Goal: Understand process/instructions: Learn about a topic

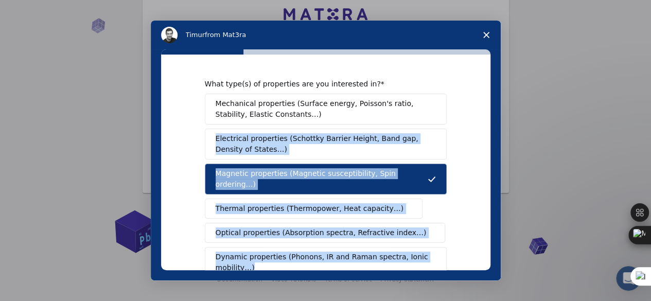
scroll to position [228, 0]
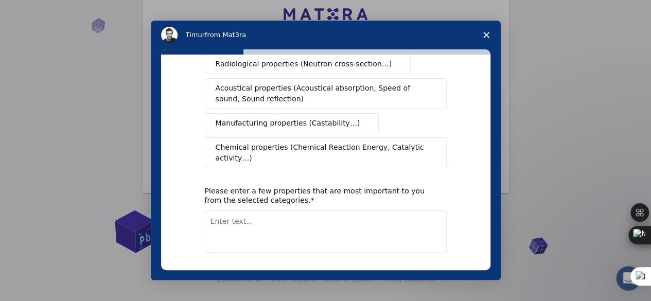
click at [249, 213] on textarea "Enter text..." at bounding box center [326, 232] width 242 height 42
type textarea "i want to demonstrate the magnetic flux"
click at [440, 271] on button "Next" at bounding box center [431, 280] width 30 height 18
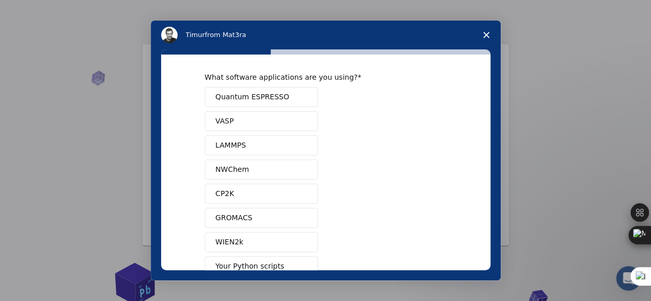
scroll to position [0, 0]
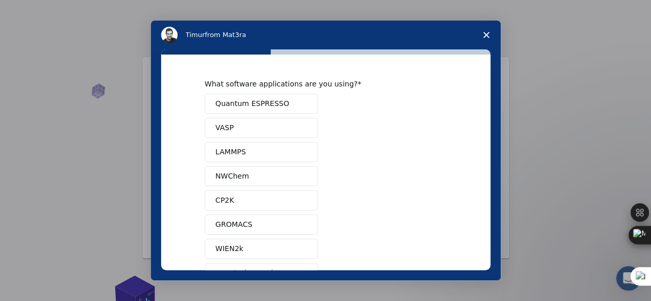
click at [247, 125] on button "VASP" at bounding box center [261, 128] width 113 height 20
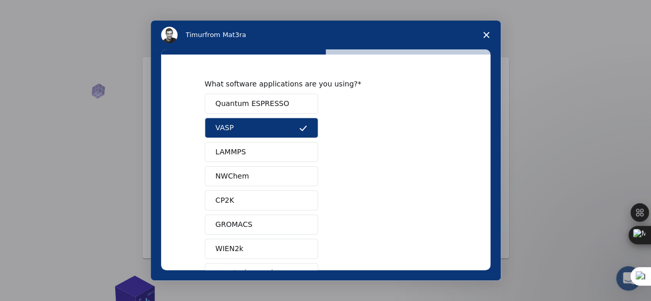
click at [287, 156] on button "LAMMPS" at bounding box center [261, 152] width 113 height 20
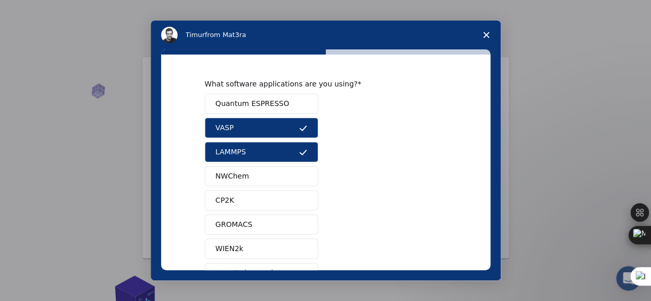
click at [279, 109] on button "Quantum ESPRESSO" at bounding box center [261, 104] width 113 height 20
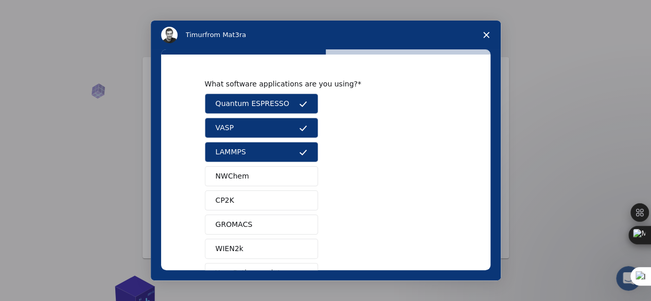
click at [273, 174] on button "NWChem" at bounding box center [261, 176] width 113 height 20
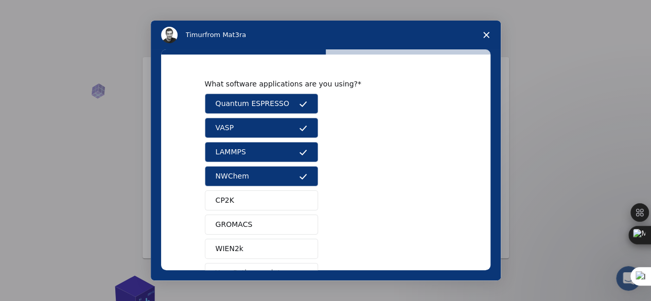
click at [273, 174] on button "NWChem" at bounding box center [261, 176] width 113 height 20
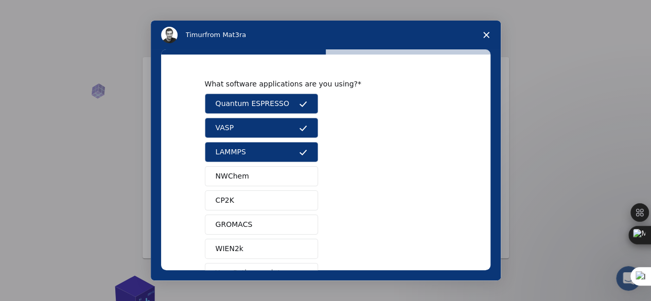
click at [257, 222] on button "GROMACS" at bounding box center [261, 225] width 113 height 20
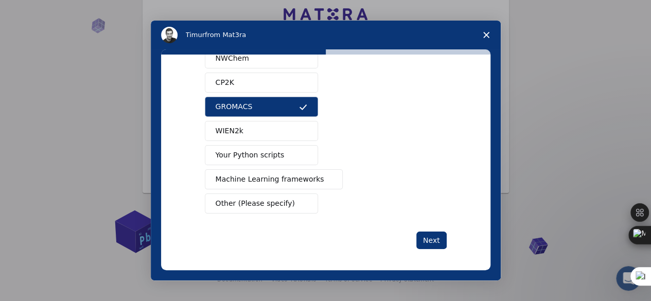
scroll to position [66, 0]
click at [437, 237] on button "Next" at bounding box center [431, 241] width 30 height 18
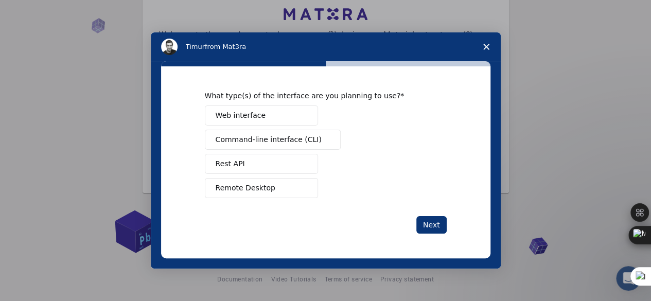
scroll to position [0, 0]
click at [288, 125] on button "Web interface" at bounding box center [261, 116] width 113 height 20
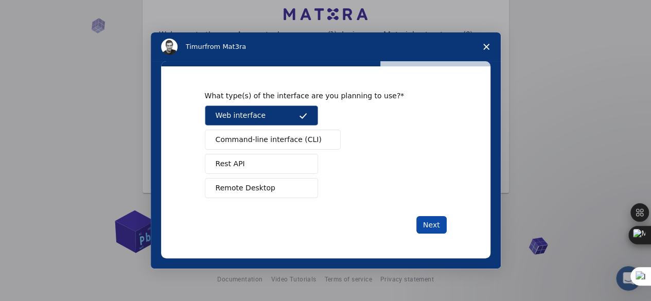
click at [432, 221] on button "Next" at bounding box center [431, 225] width 30 height 18
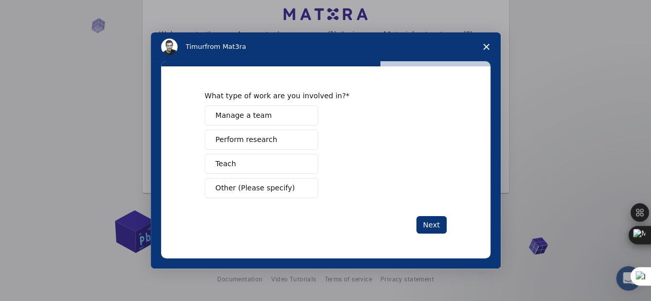
click at [248, 168] on button "Teach" at bounding box center [261, 164] width 113 height 20
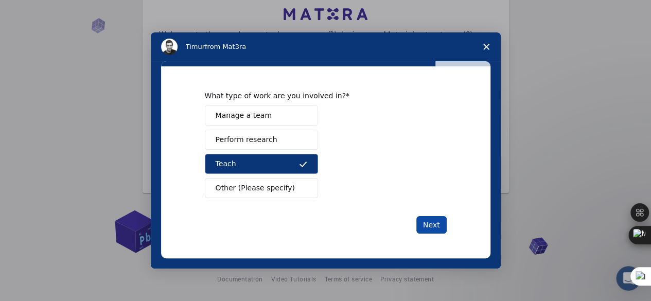
click at [423, 225] on button "Next" at bounding box center [431, 225] width 30 height 18
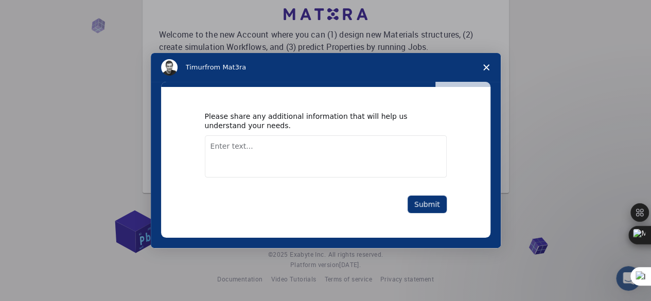
click at [282, 148] on textarea "Enter text..." at bounding box center [326, 156] width 242 height 42
type textarea "na"
click at [437, 209] on button "Submit" at bounding box center [427, 205] width 39 height 18
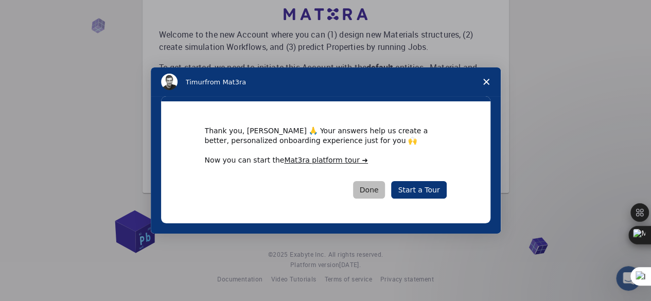
click at [365, 185] on button "Done" at bounding box center [369, 190] width 32 height 18
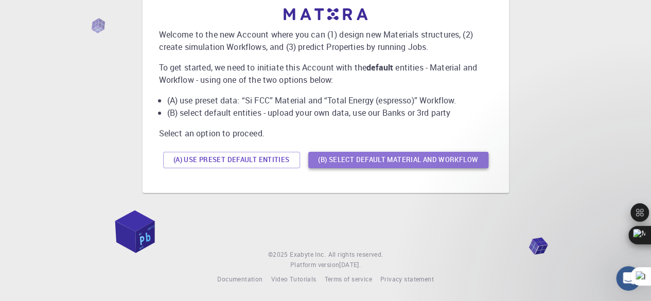
click at [370, 162] on button "(B) Select default material and workflow" at bounding box center [398, 160] width 180 height 16
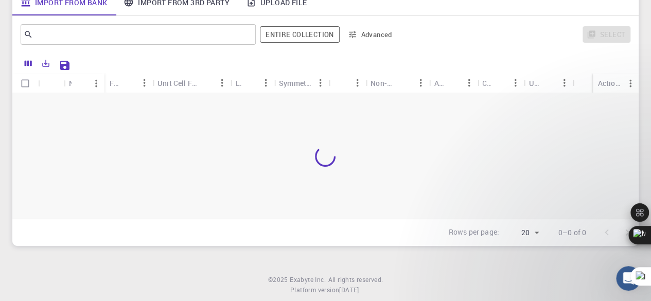
scroll to position [167, 0]
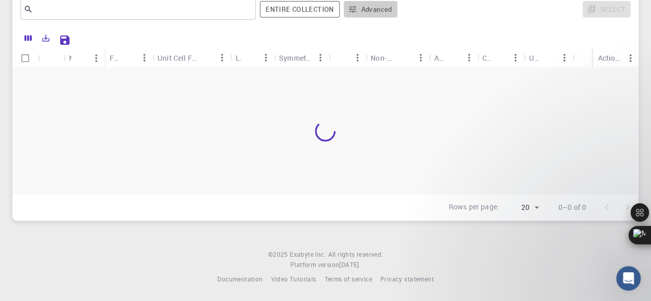
click at [377, 11] on button "Advanced" at bounding box center [371, 9] width 54 height 16
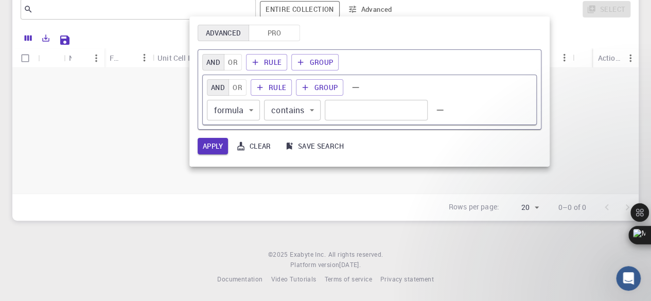
click at [329, 168] on div at bounding box center [325, 150] width 651 height 301
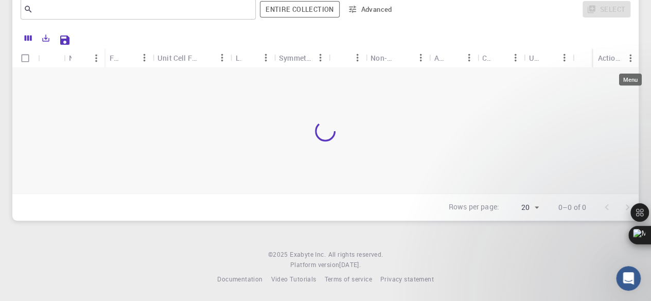
click at [628, 59] on icon "Menu" at bounding box center [630, 58] width 11 height 11
click at [501, 25] on div "​ Entire collection Advanced Select" at bounding box center [325, 9] width 626 height 37
click at [448, 57] on icon "Sort" at bounding box center [452, 57] width 11 height 11
click at [78, 53] on icon "Sort" at bounding box center [79, 58] width 11 height 11
